Goal: Information Seeking & Learning: Learn about a topic

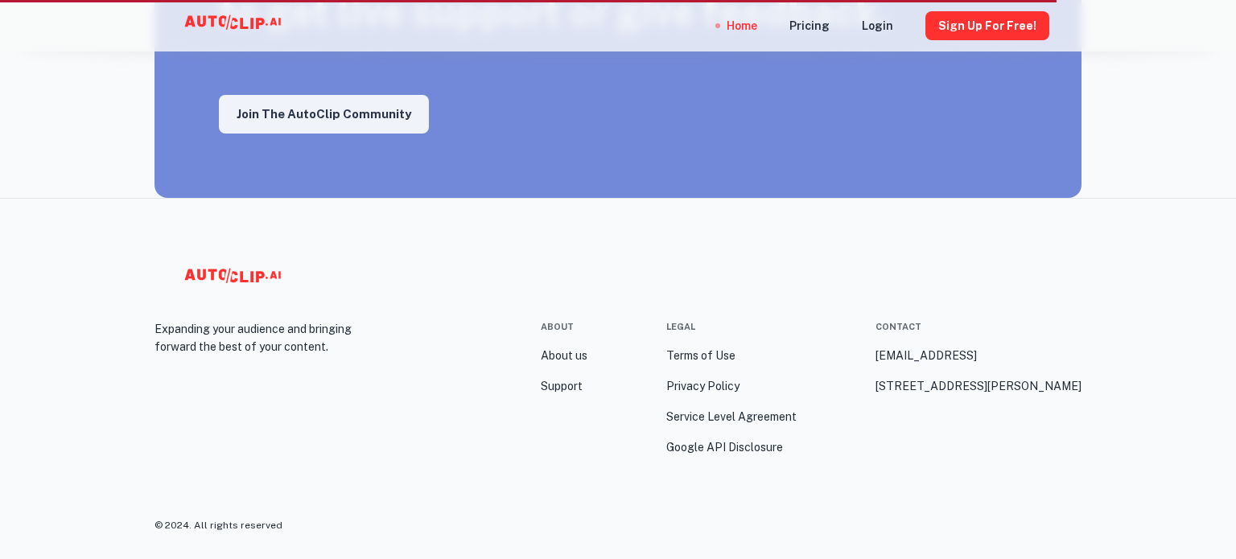
scroll to position [2980, 0]
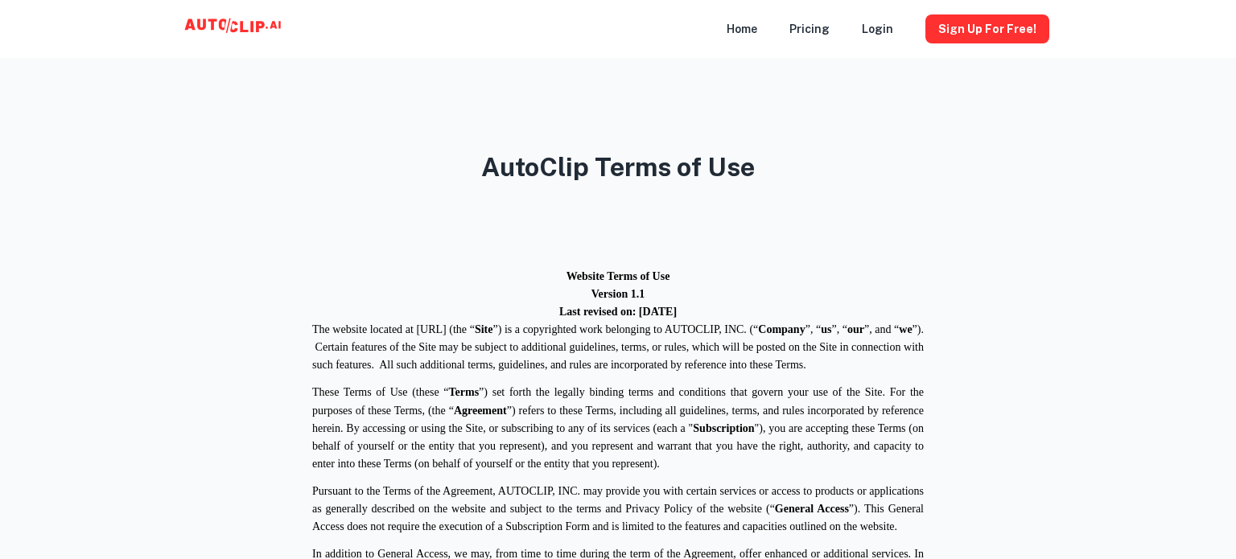
click at [744, 324] on span "”) is a copyrighted work belonging to AUTOCLIP, INC. (“" at bounding box center [626, 330] width 266 height 12
copy span "AUTOCLIP"
